Goal: Use online tool/utility: Utilize a website feature to perform a specific function

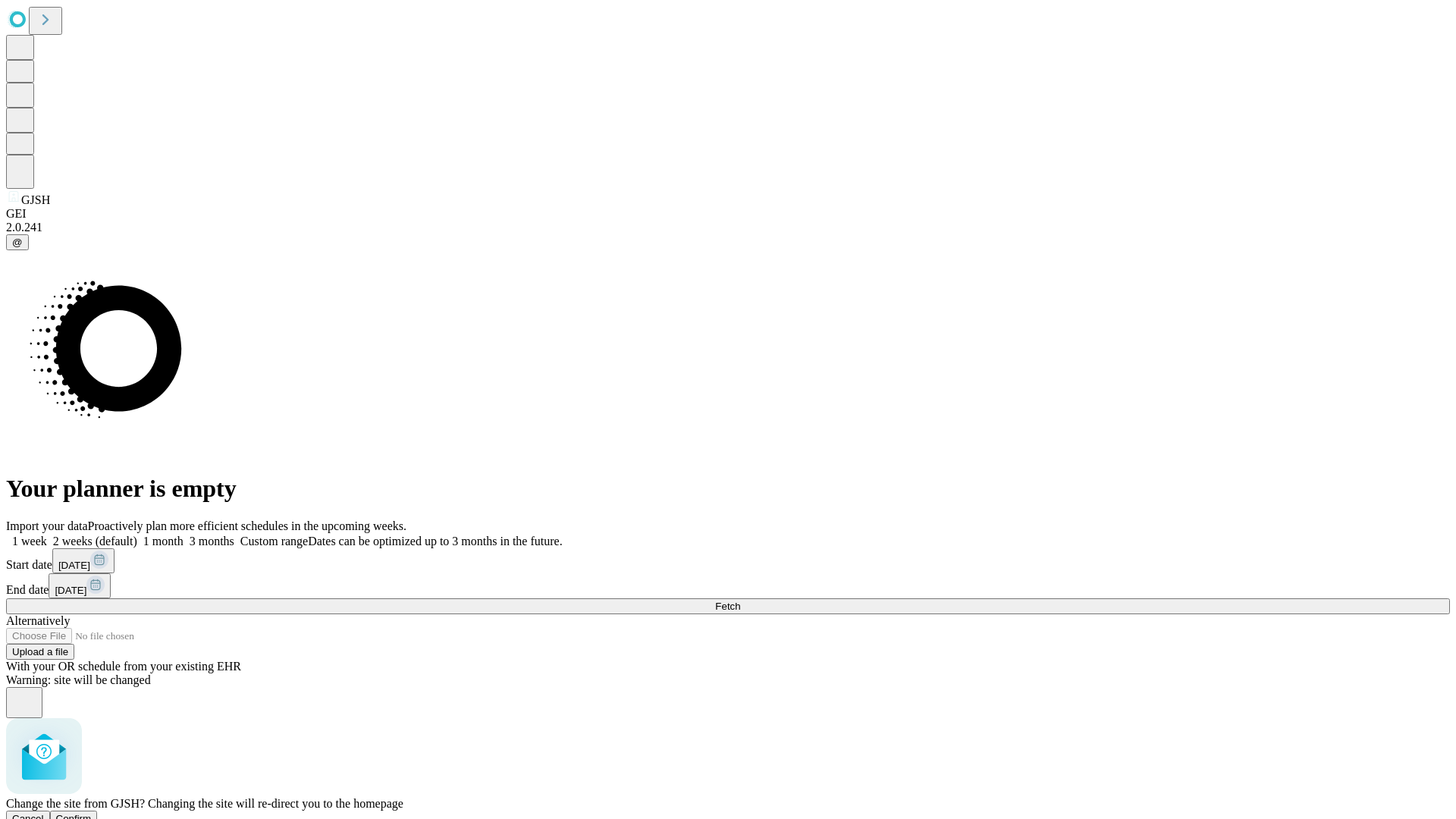
click at [92, 813] on span "Confirm" at bounding box center [74, 818] width 36 height 11
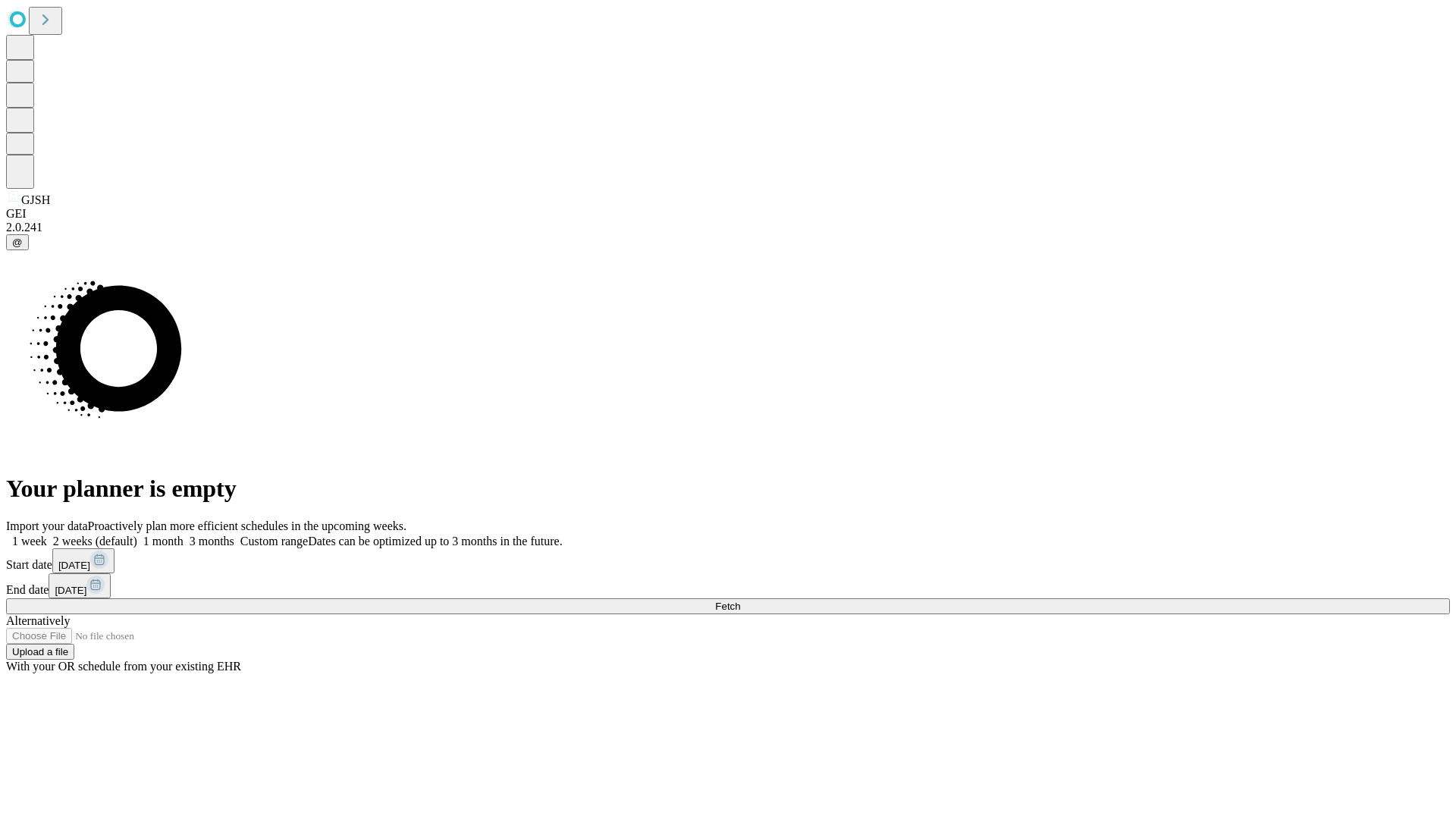
click at [47, 535] on label "1 week" at bounding box center [26, 541] width 41 height 13
click at [740, 601] on span "Fetch" at bounding box center [727, 606] width 25 height 11
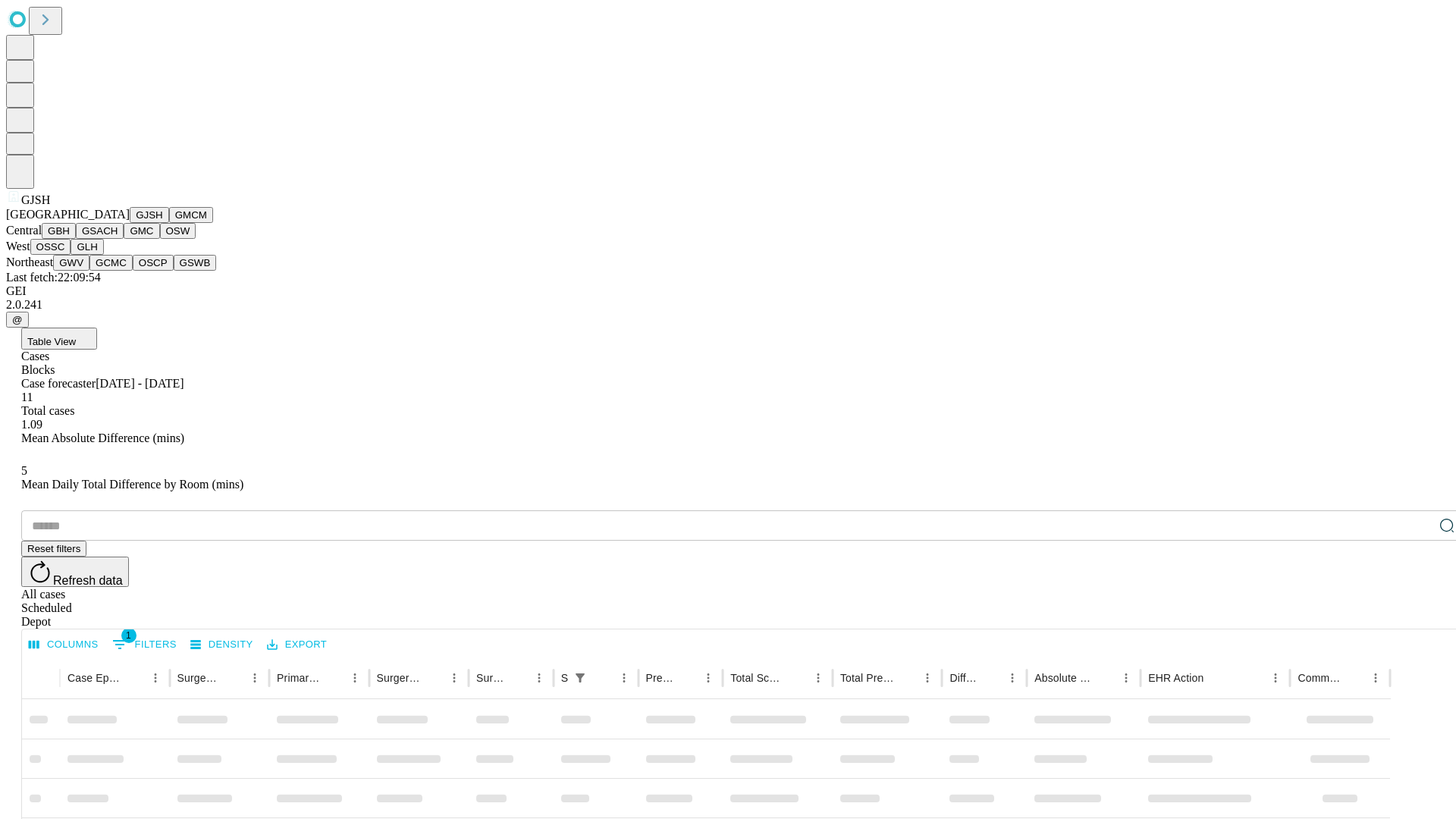
click at [169, 223] on button "GMCM" at bounding box center [191, 215] width 44 height 16
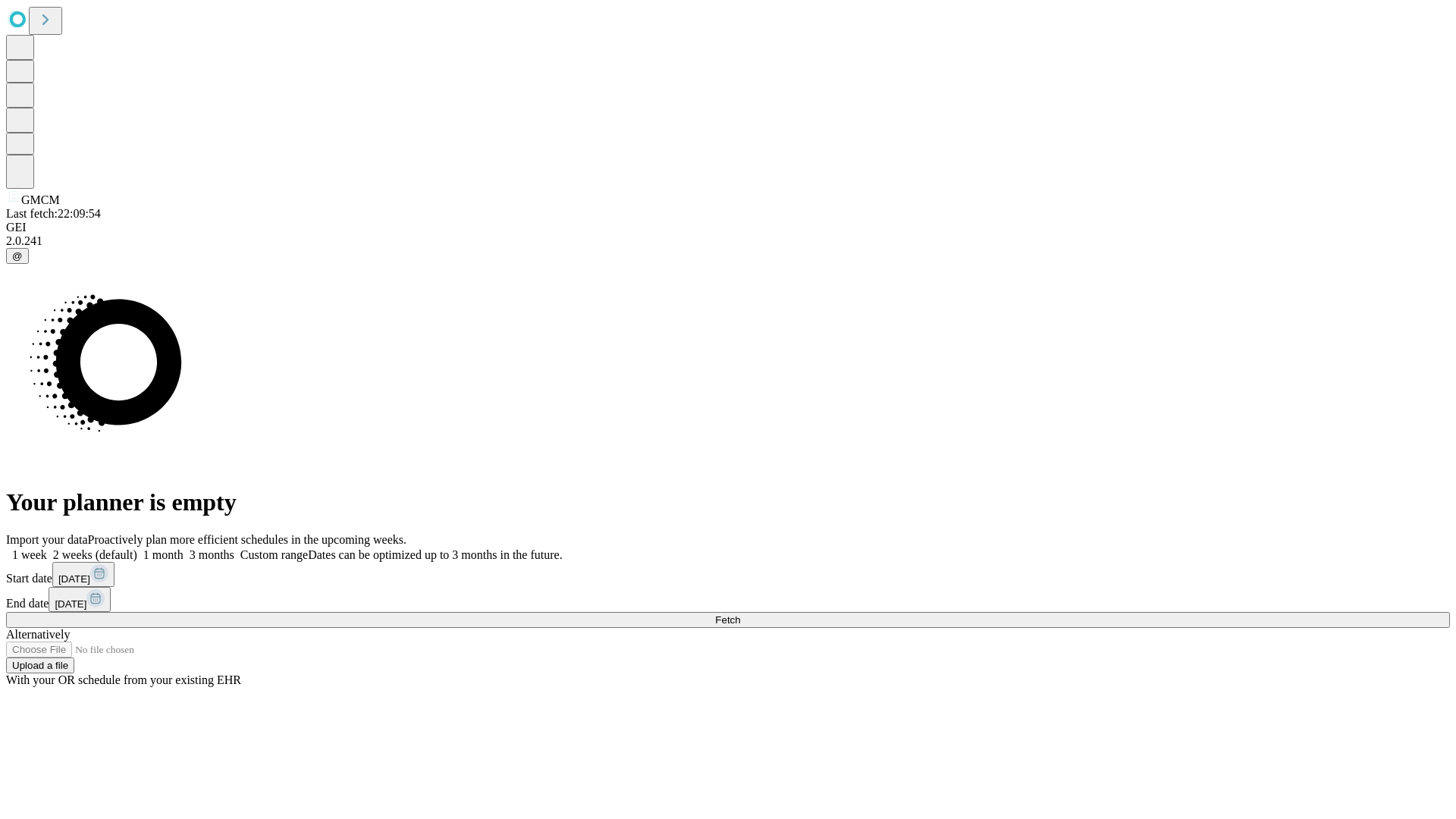
click at [47, 548] on label "1 week" at bounding box center [26, 554] width 41 height 13
click at [740, 614] on span "Fetch" at bounding box center [727, 620] width 25 height 11
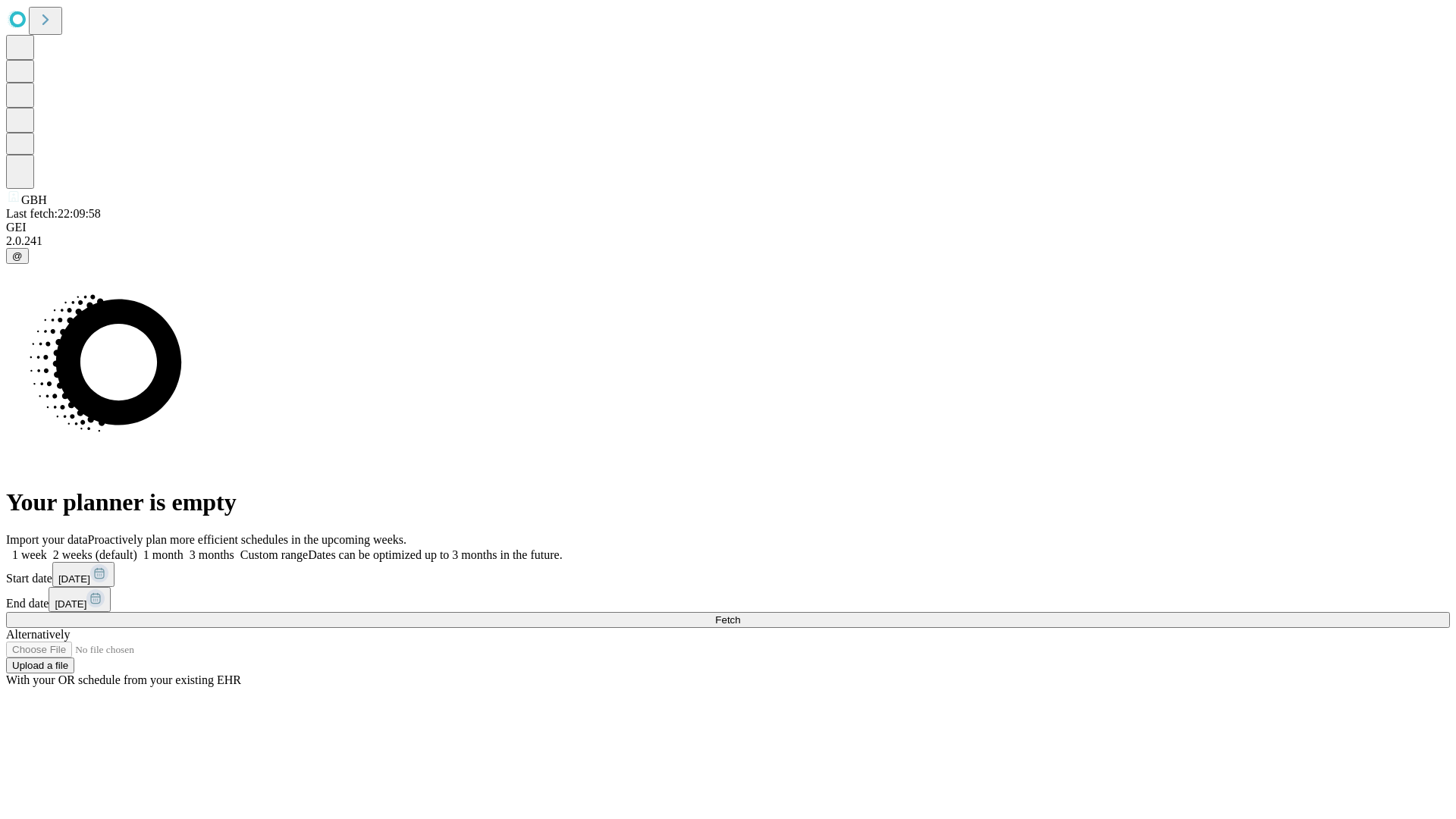
click at [740, 614] on span "Fetch" at bounding box center [727, 620] width 25 height 11
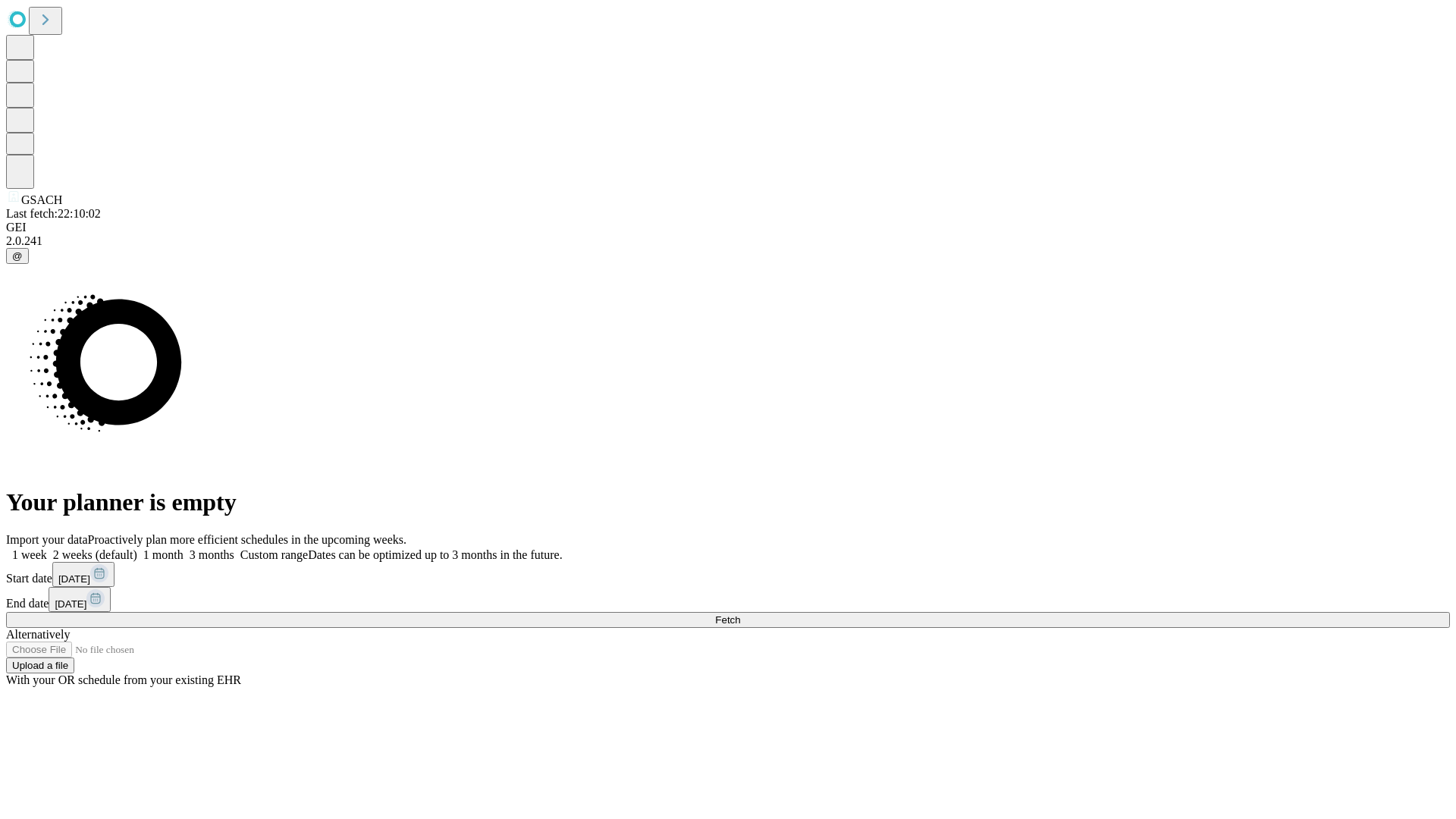
click at [740, 614] on span "Fetch" at bounding box center [727, 620] width 25 height 11
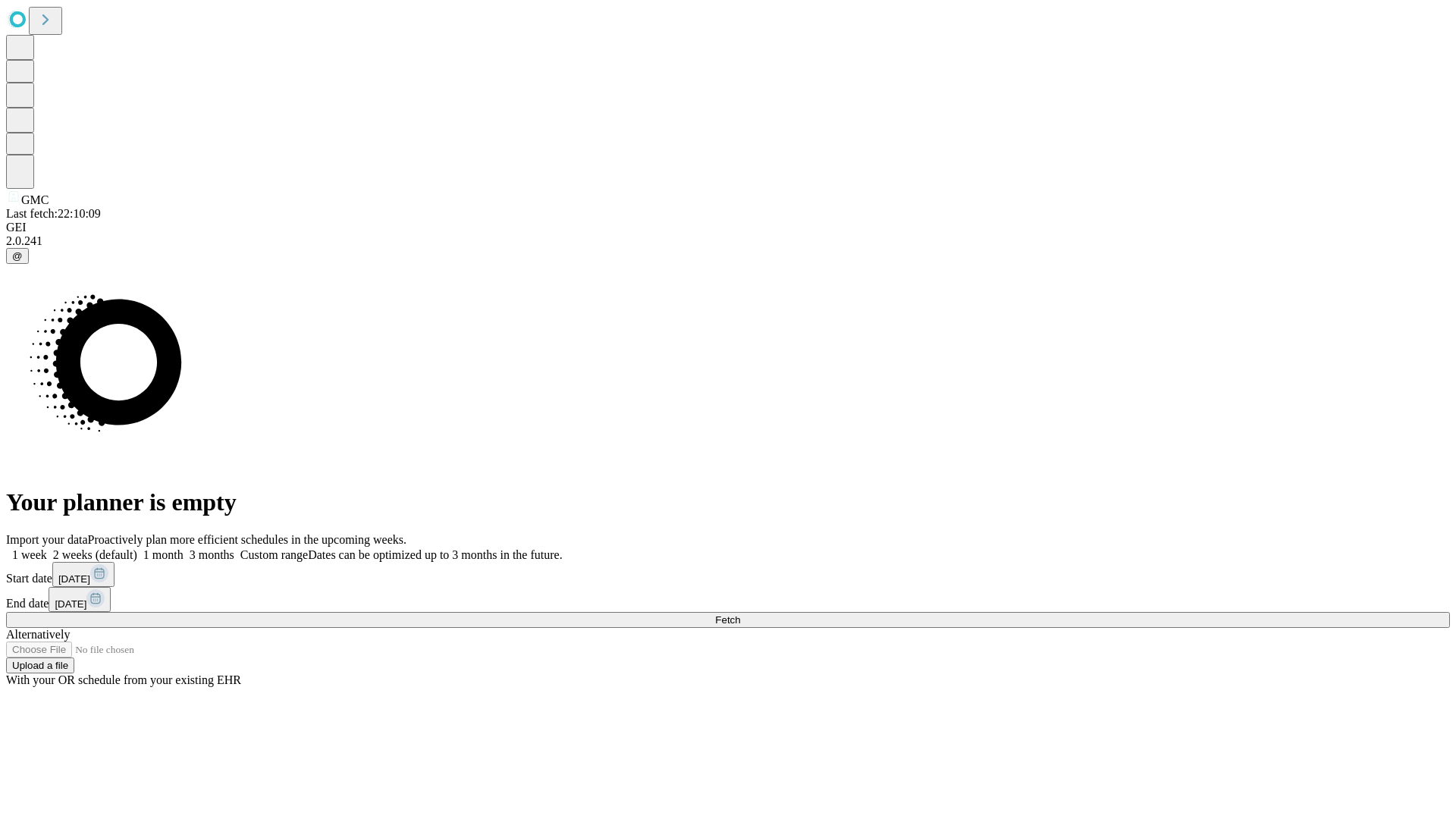
click at [47, 548] on label "1 week" at bounding box center [26, 554] width 41 height 13
click at [740, 614] on span "Fetch" at bounding box center [727, 620] width 25 height 11
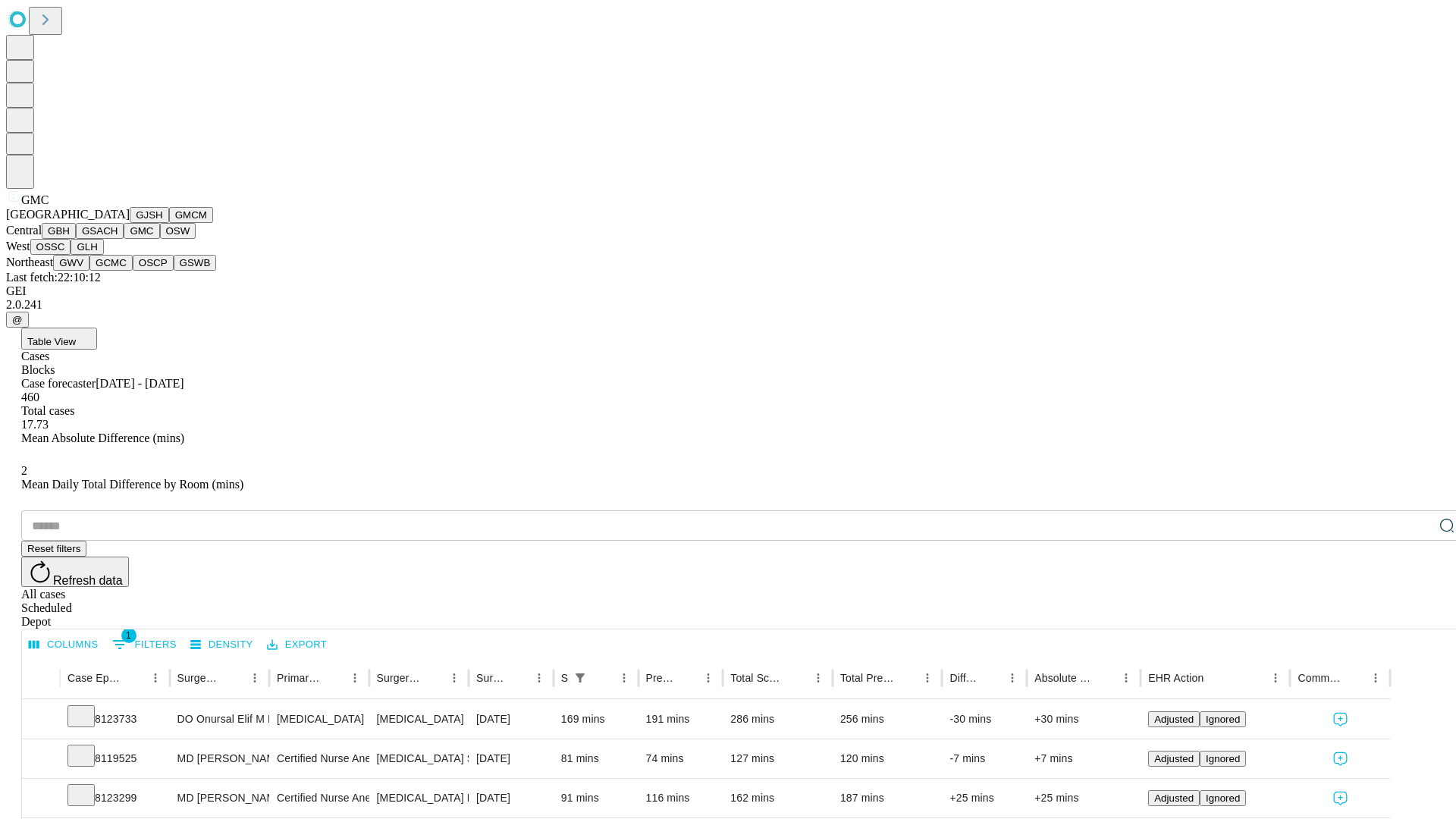
click at [160, 239] on button "OSW" at bounding box center [178, 231] width 36 height 16
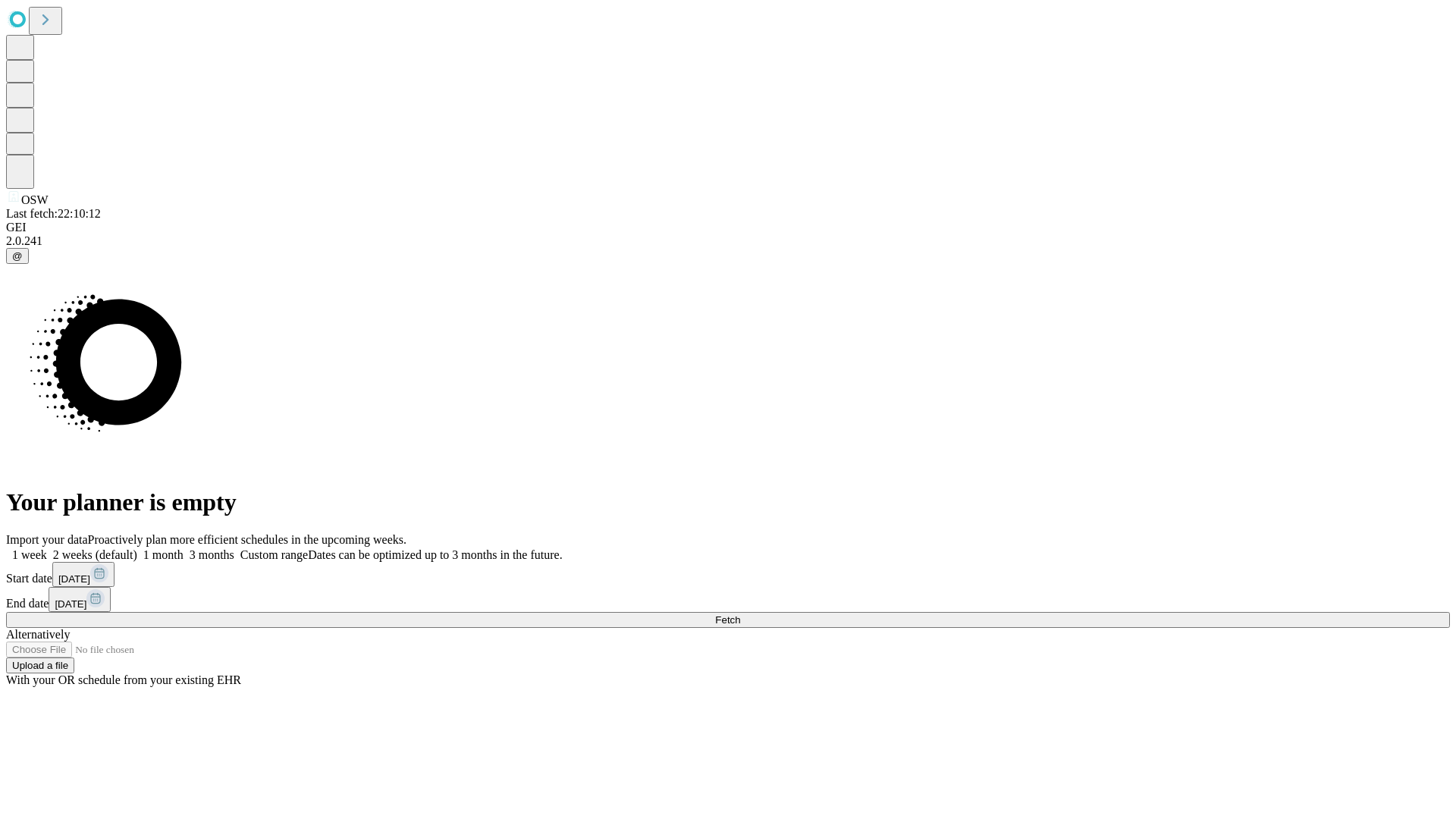
click at [740, 614] on span "Fetch" at bounding box center [727, 620] width 25 height 11
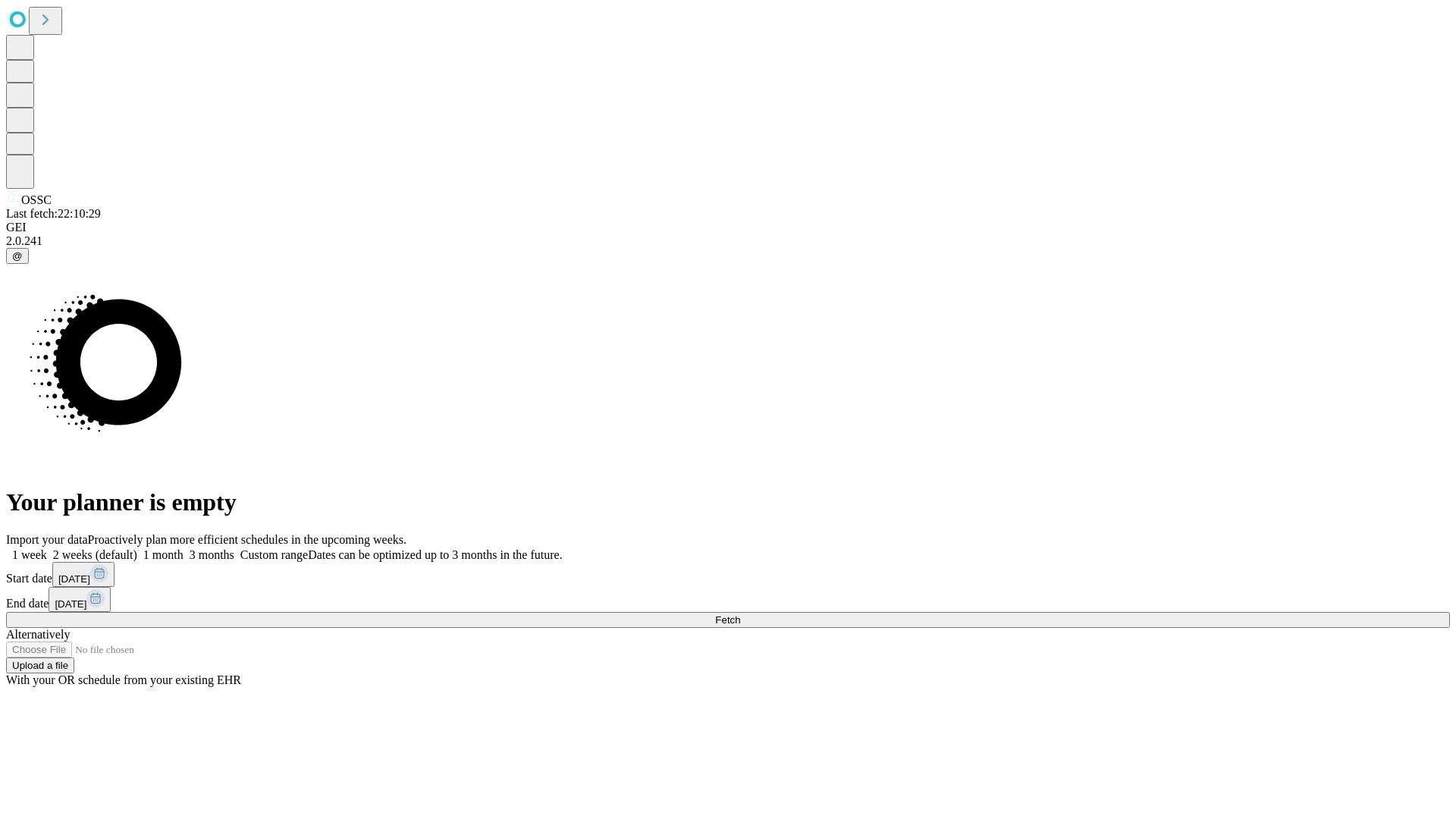
click at [47, 548] on label "1 week" at bounding box center [26, 554] width 41 height 13
click at [740, 614] on span "Fetch" at bounding box center [727, 620] width 25 height 11
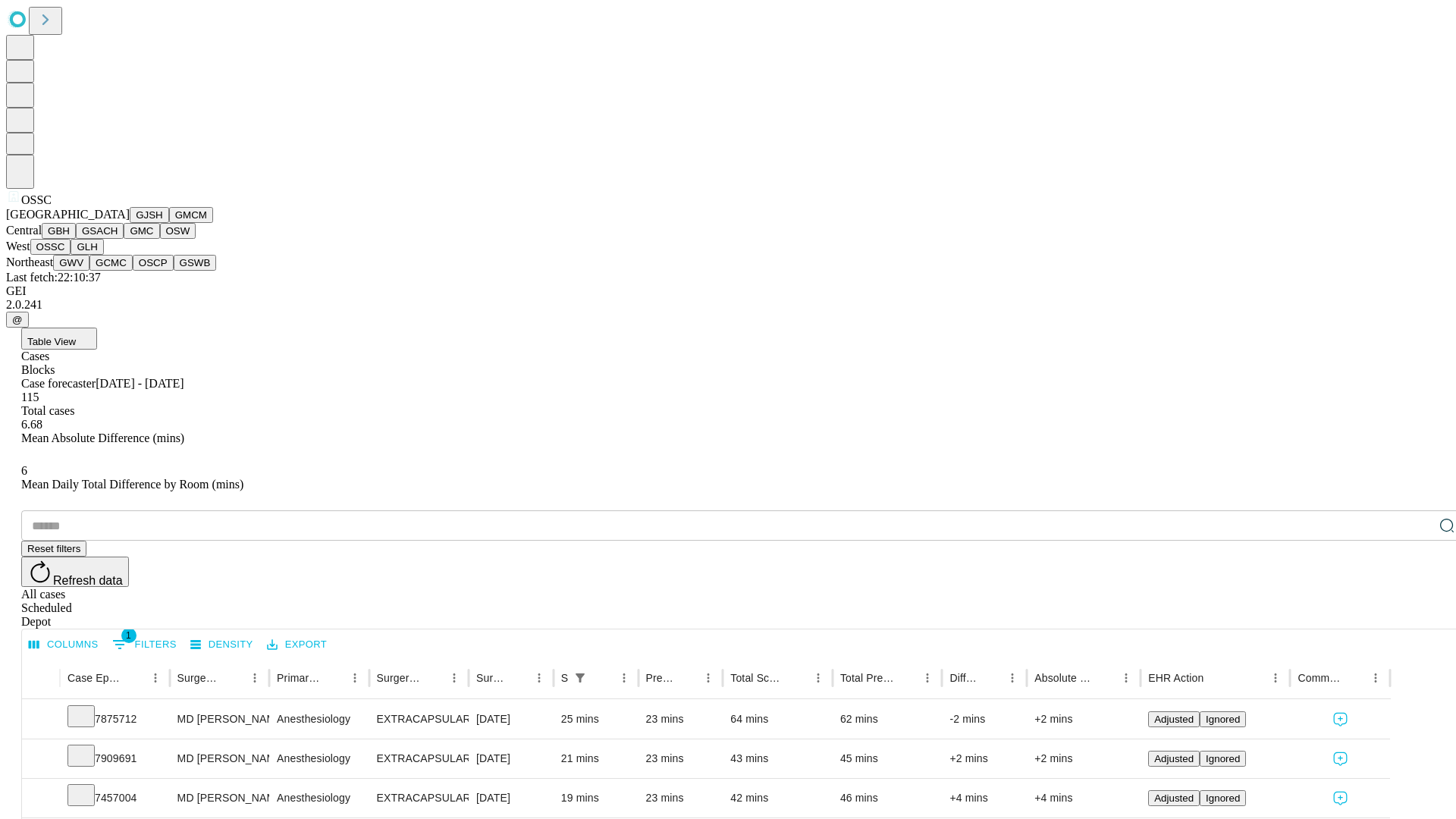
click at [104, 255] on button "GLH" at bounding box center [87, 247] width 32 height 16
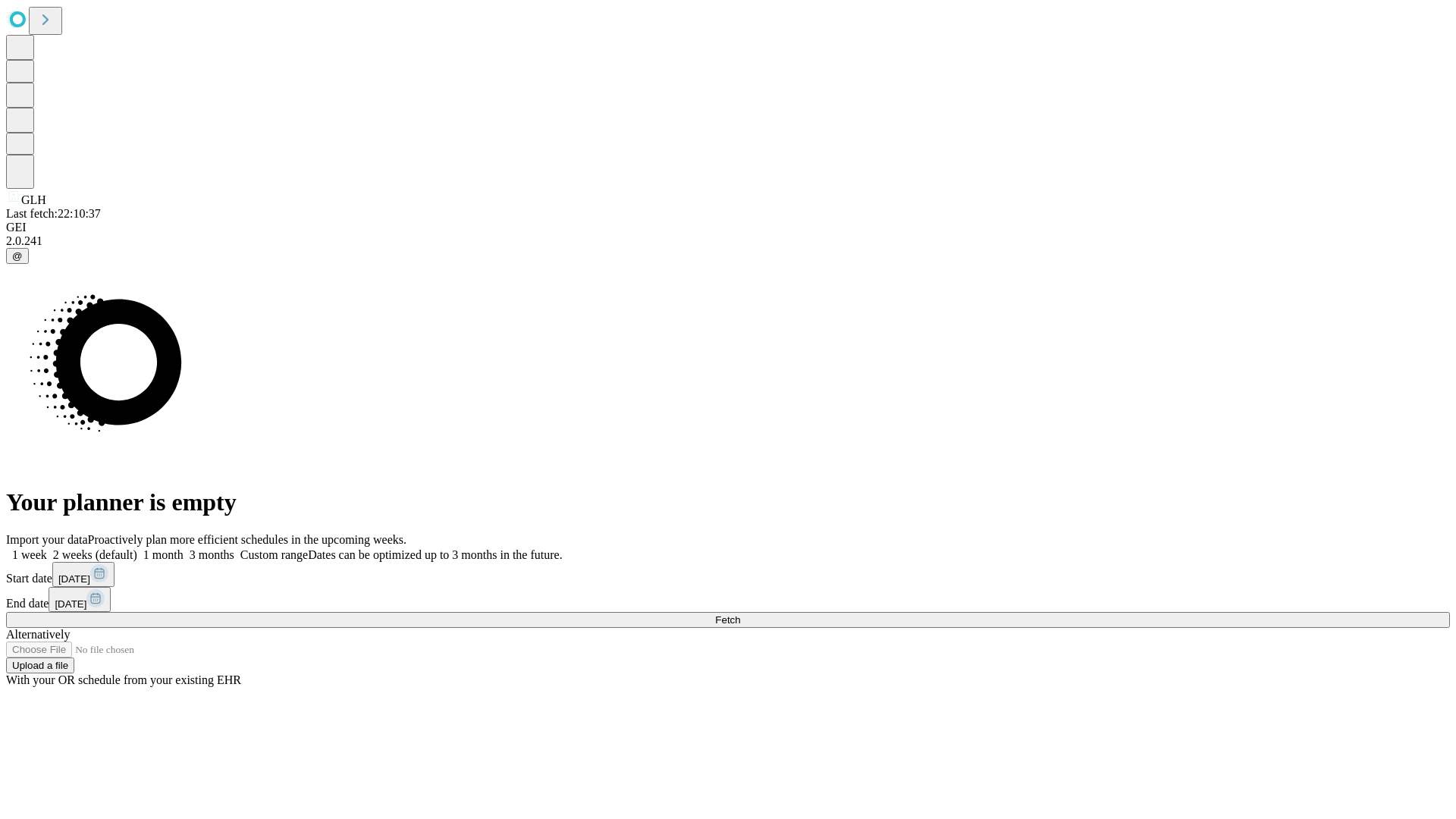
click at [740, 614] on span "Fetch" at bounding box center [727, 620] width 25 height 11
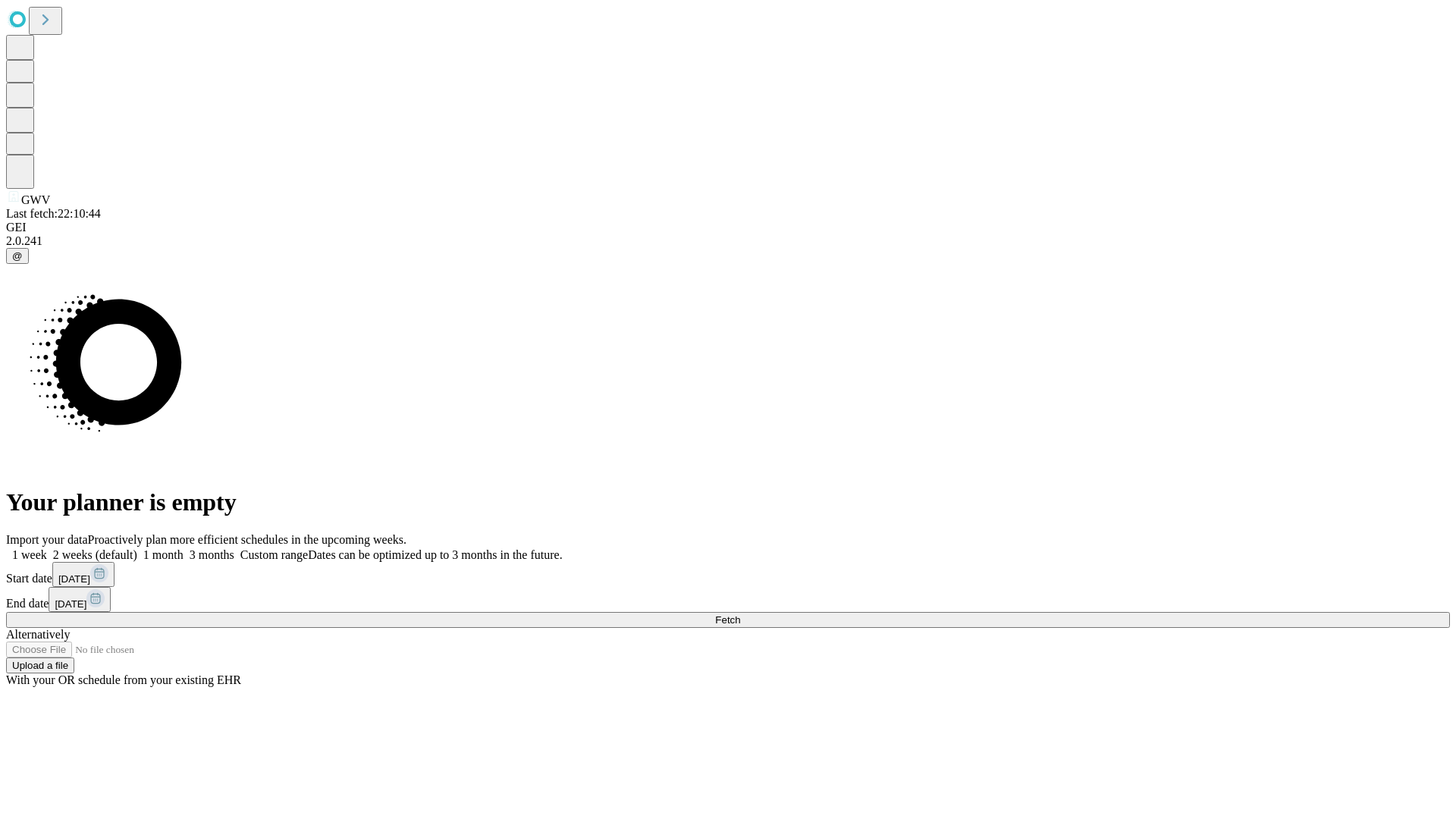
click at [47, 548] on label "1 week" at bounding box center [26, 554] width 41 height 13
click at [740, 614] on span "Fetch" at bounding box center [727, 620] width 25 height 11
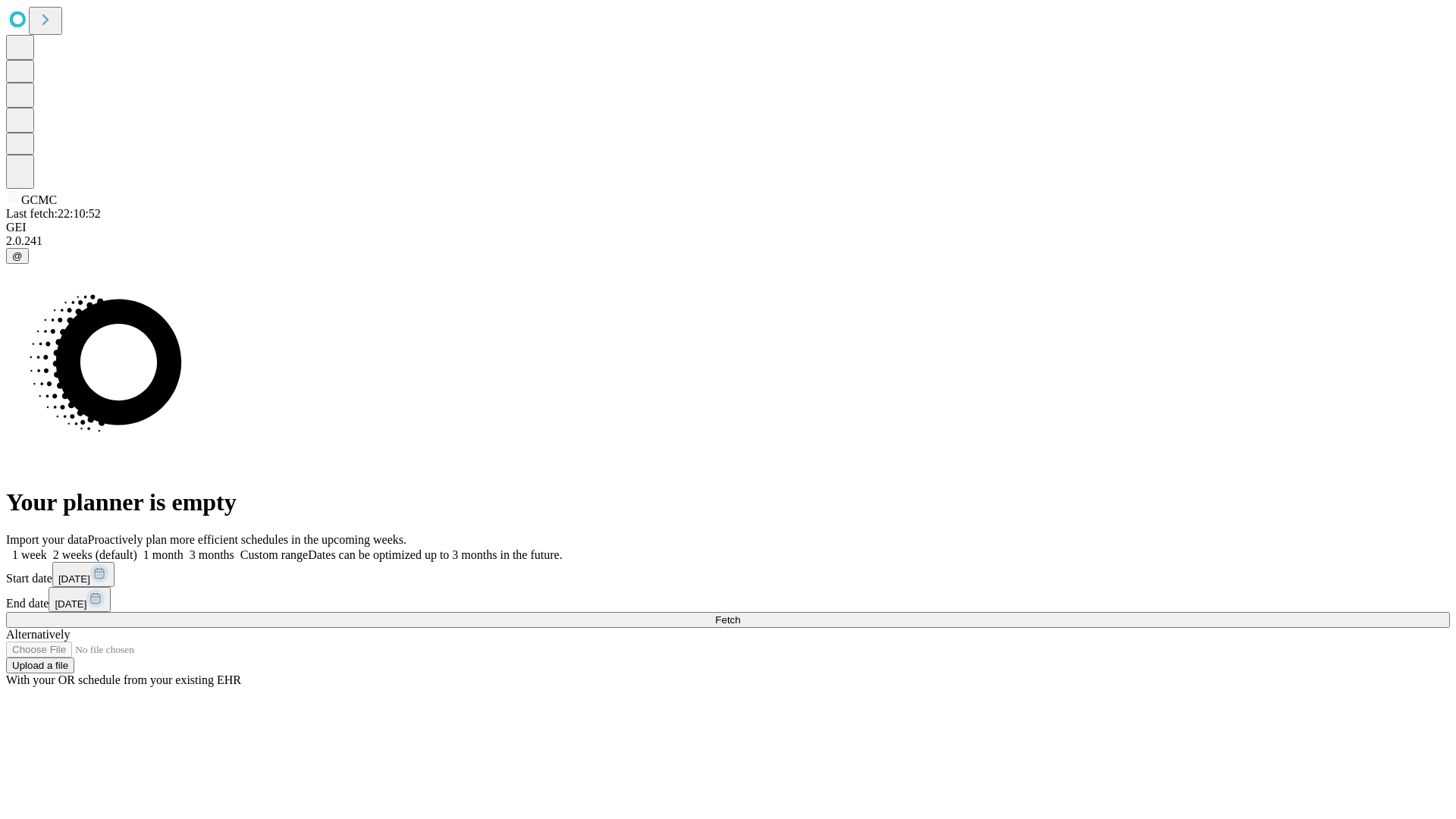
click at [47, 548] on label "1 week" at bounding box center [26, 554] width 41 height 13
click at [740, 614] on span "Fetch" at bounding box center [727, 620] width 25 height 11
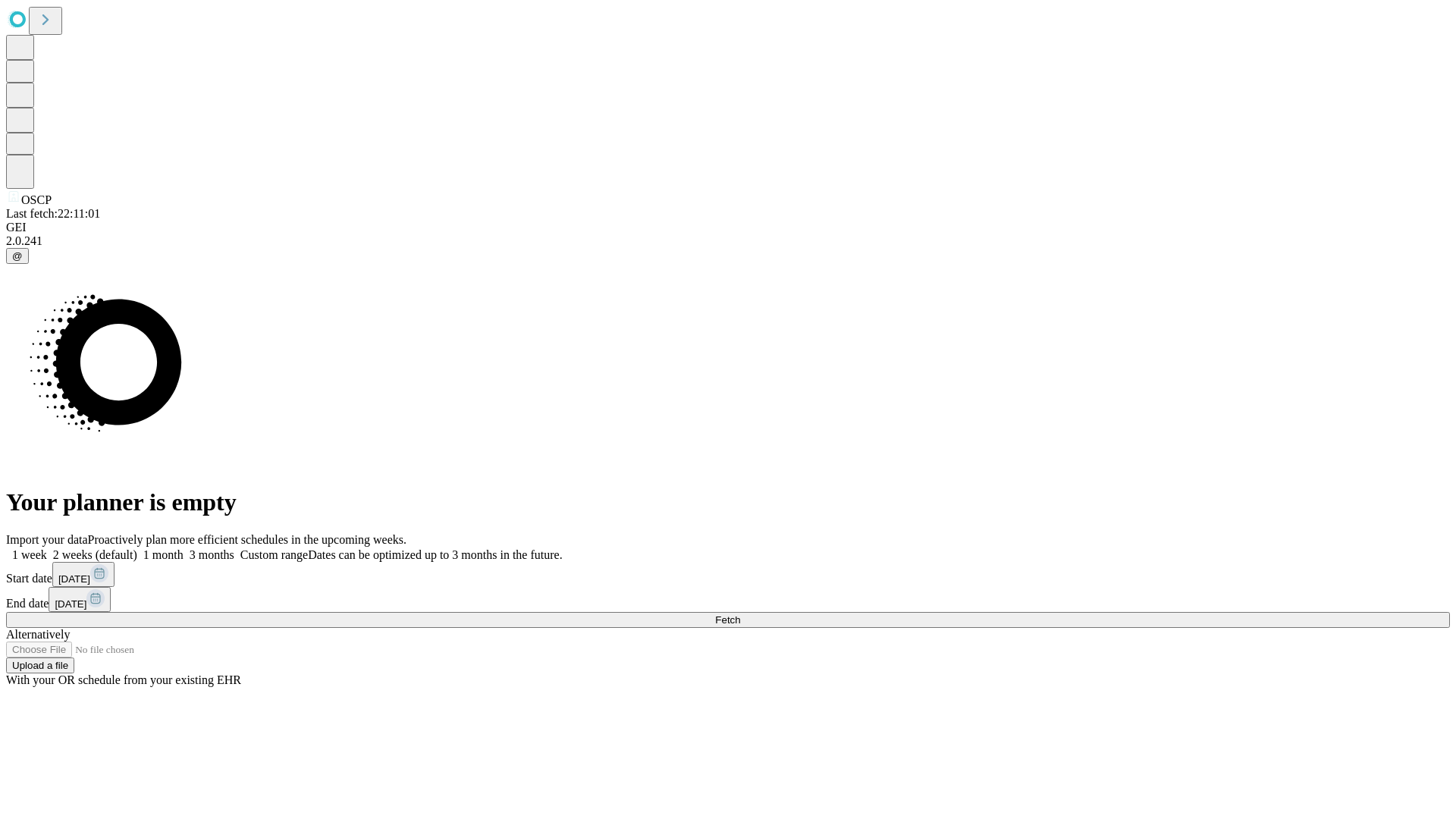
click at [47, 548] on label "1 week" at bounding box center [26, 554] width 41 height 13
click at [740, 614] on span "Fetch" at bounding box center [727, 620] width 25 height 11
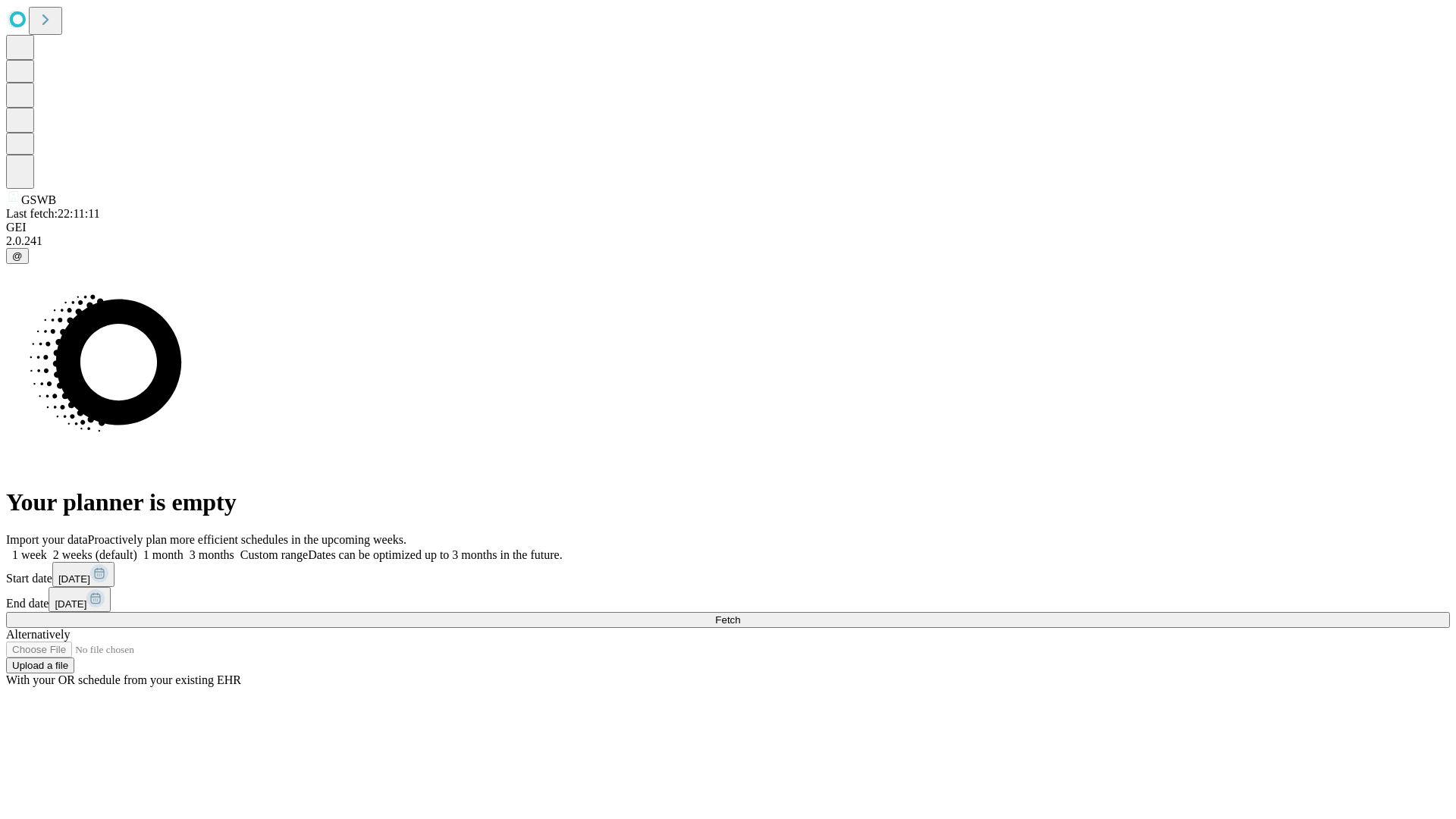
click at [47, 548] on label "1 week" at bounding box center [26, 554] width 41 height 13
click at [740, 614] on span "Fetch" at bounding box center [727, 620] width 25 height 11
